Goal: Information Seeking & Learning: Learn about a topic

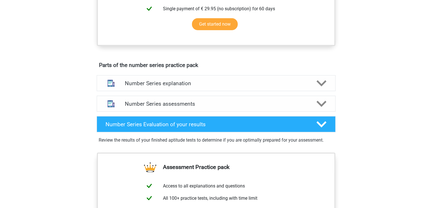
scroll to position [261, 0]
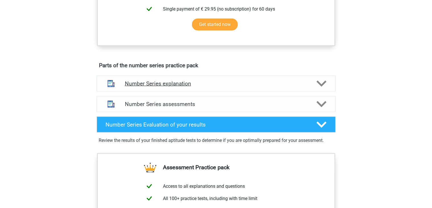
click at [238, 79] on div "Number Series explanation" at bounding box center [216, 83] width 239 height 16
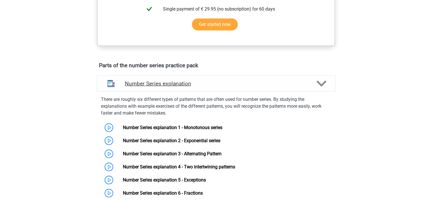
click at [238, 79] on div "Number Series explanation" at bounding box center [216, 83] width 239 height 16
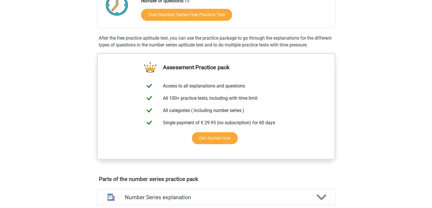
scroll to position [0, 0]
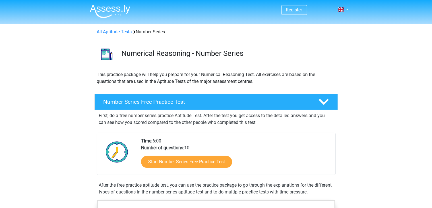
click at [229, 106] on div "Number Series Free Practice Test" at bounding box center [217, 102] width 244 height 16
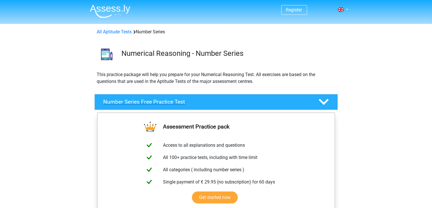
click at [229, 106] on div "Number Series Free Practice Test" at bounding box center [217, 102] width 244 height 16
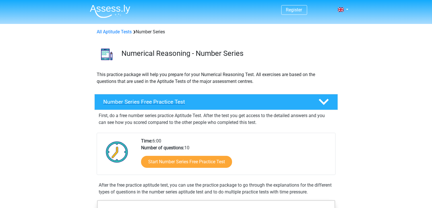
click at [229, 106] on div "Number Series Free Practice Test" at bounding box center [217, 102] width 244 height 16
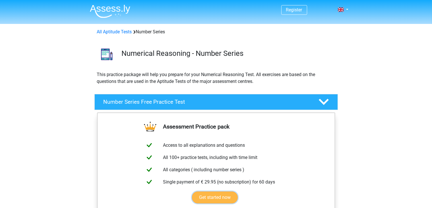
click at [220, 200] on link "Get started now" at bounding box center [215, 197] width 46 height 12
